Goal: Information Seeking & Learning: Learn about a topic

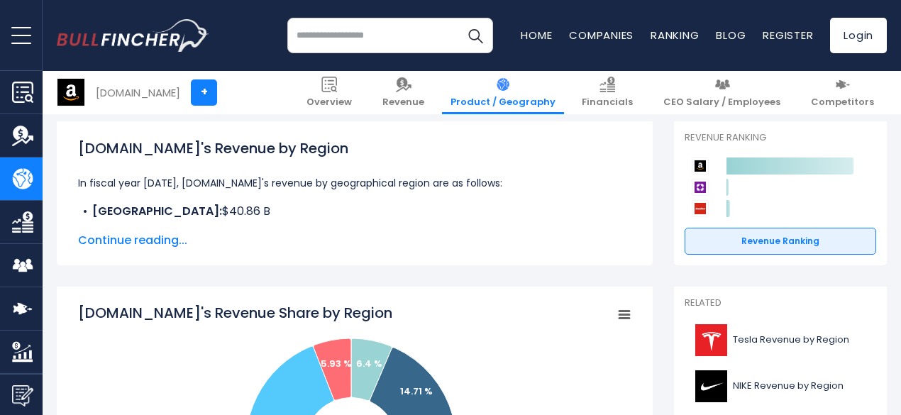
scroll to position [197, 0]
click at [155, 236] on span "Continue reading..." at bounding box center [354, 239] width 553 height 17
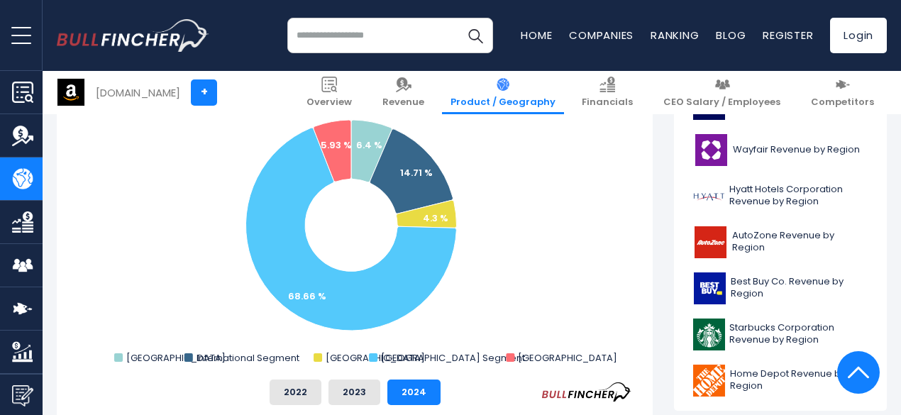
scroll to position [570, 0]
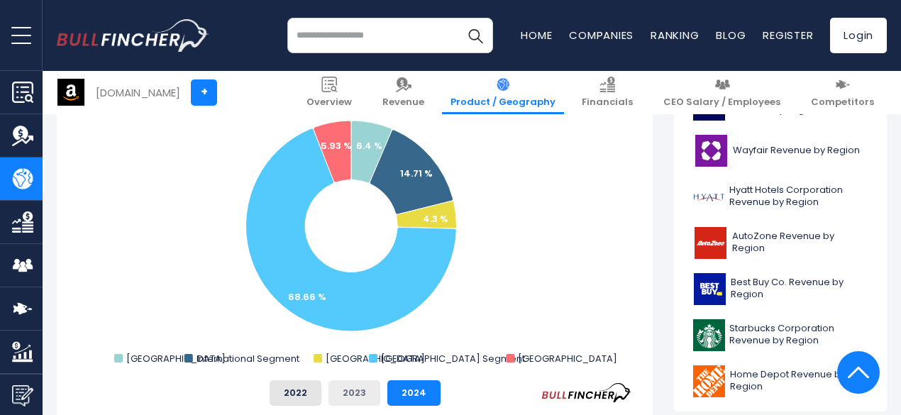
click at [335, 391] on button "2023" at bounding box center [355, 393] width 52 height 26
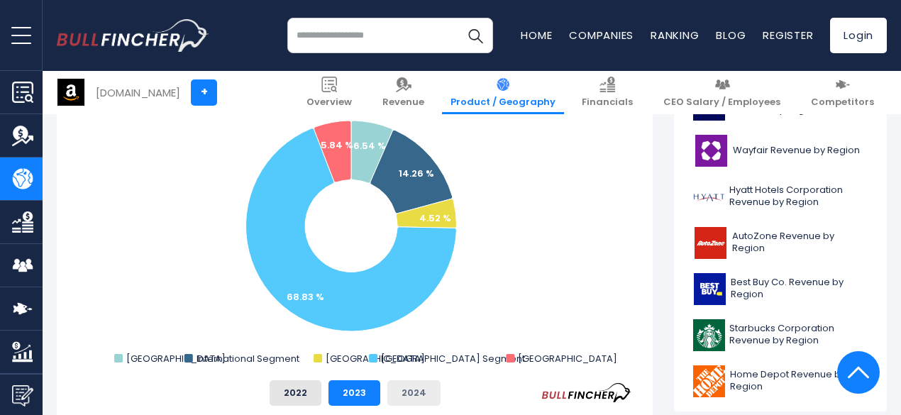
click at [395, 396] on button "2024" at bounding box center [413, 393] width 53 height 26
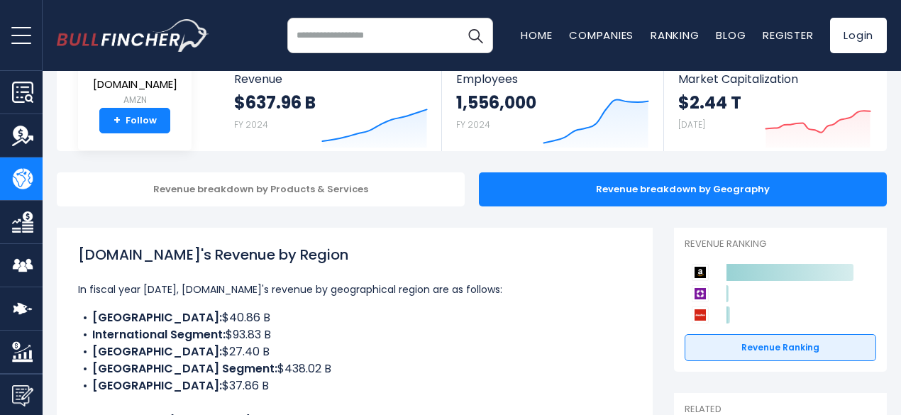
scroll to position [0, 0]
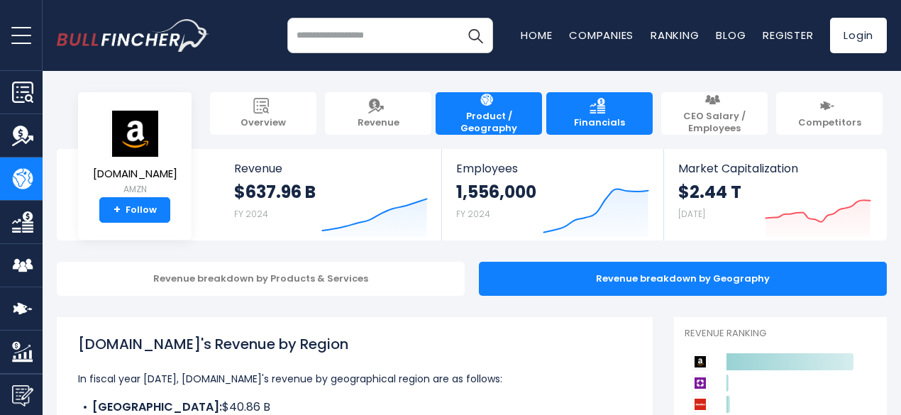
click at [578, 114] on link "Financials" at bounding box center [599, 113] width 106 height 43
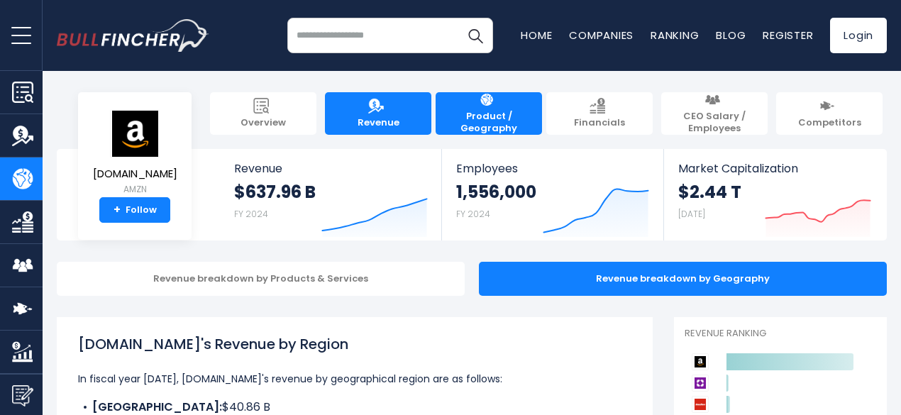
click at [391, 104] on link "Revenue" at bounding box center [378, 113] width 106 height 43
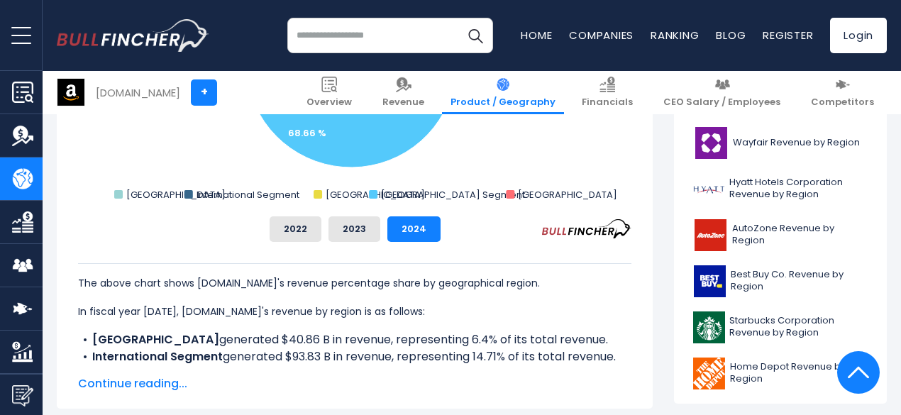
scroll to position [578, 0]
click at [350, 231] on button "2023" at bounding box center [355, 229] width 52 height 26
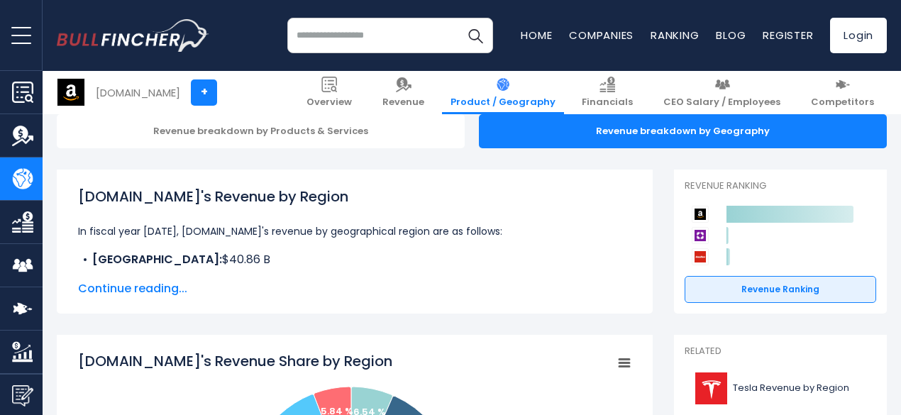
scroll to position [147, 0]
